Goal: Entertainment & Leisure: Consume media (video, audio)

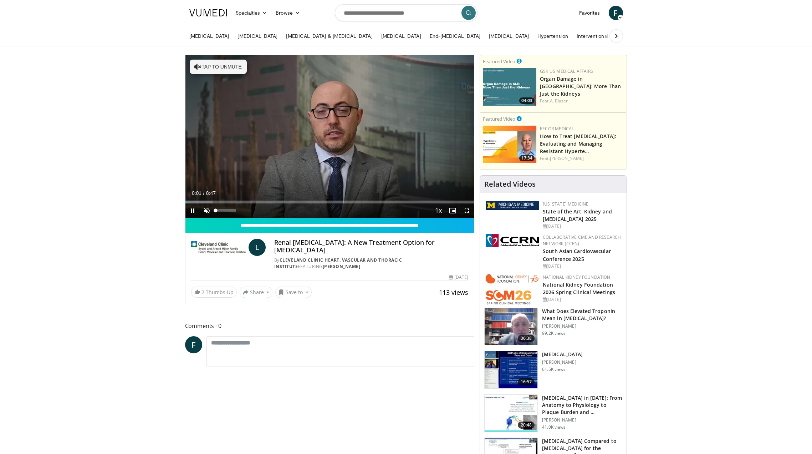
click at [205, 209] on span "Video Player" at bounding box center [207, 210] width 14 height 14
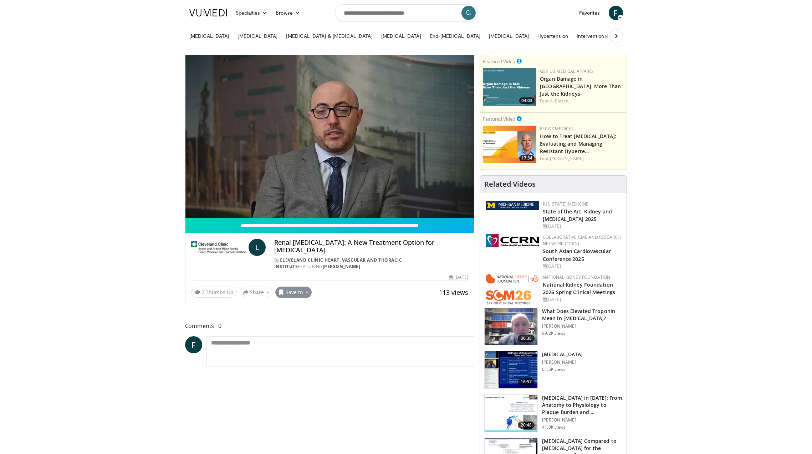
click at [298, 286] on button "Save to" at bounding box center [293, 291] width 36 height 11
click at [306, 304] on span "Add to Favorites" at bounding box center [306, 308] width 44 height 8
